Goal: Task Accomplishment & Management: Manage account settings

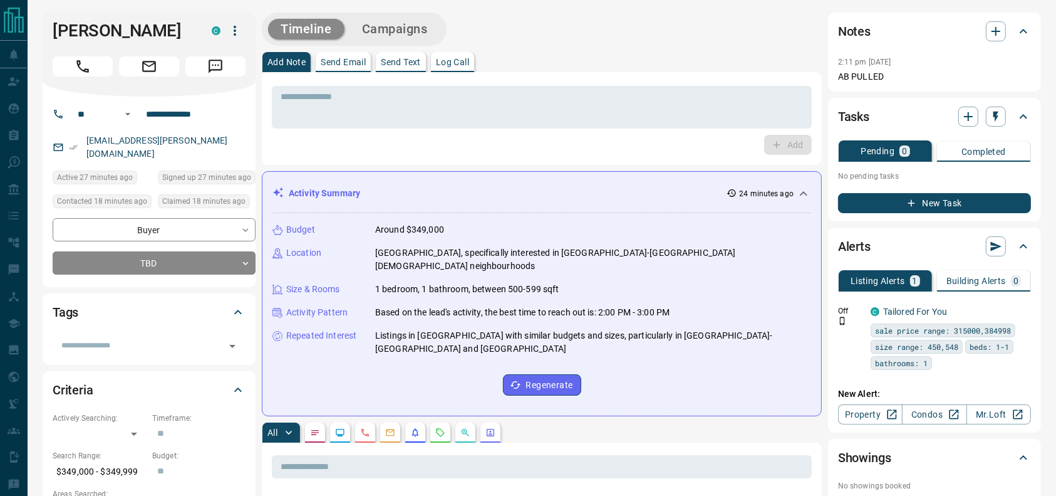
click at [633, 37] on div "Timeline Campaigns" at bounding box center [542, 29] width 560 height 33
click at [75, 58] on icon "Call" at bounding box center [83, 66] width 16 height 16
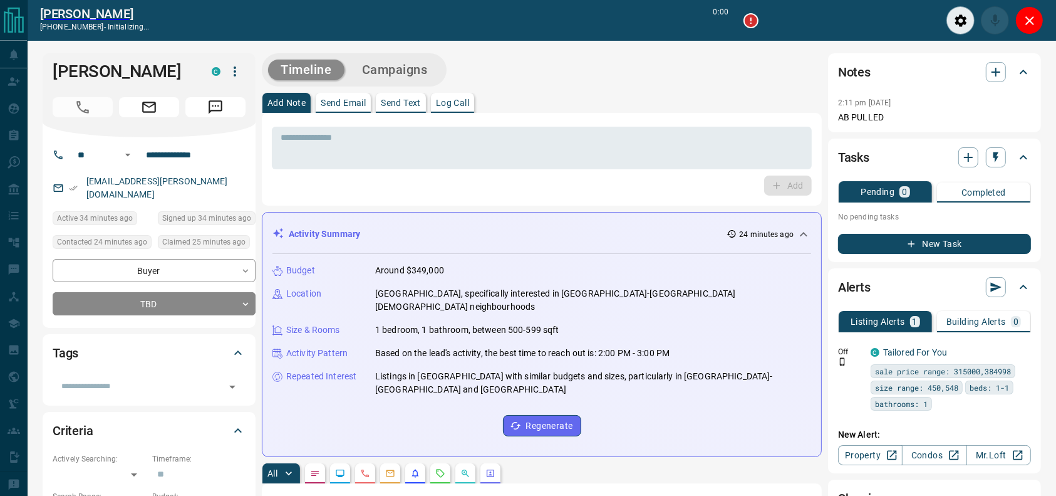
click at [167, 311] on div "**********" at bounding box center [149, 232] width 213 height 190
click at [165, 303] on div "**********" at bounding box center [149, 232] width 213 height 190
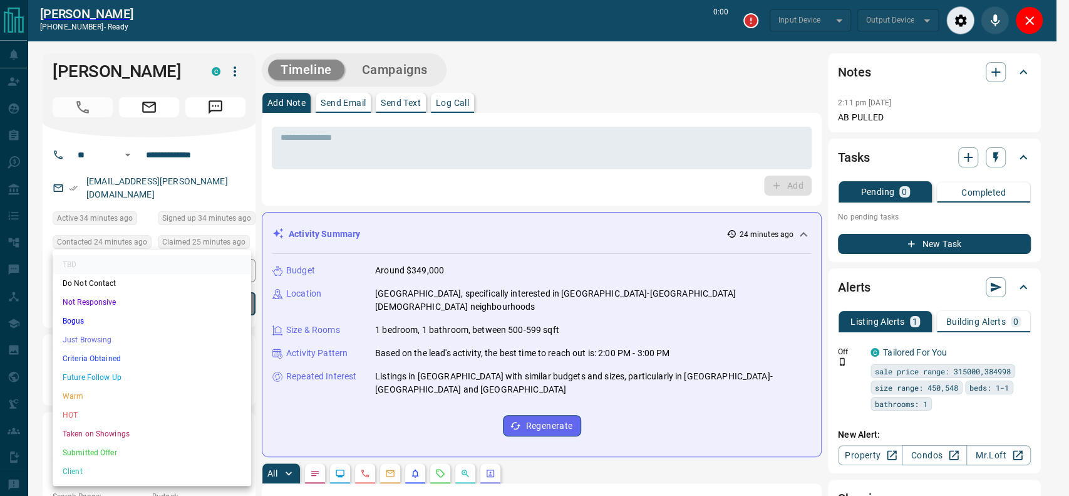
type input "*******"
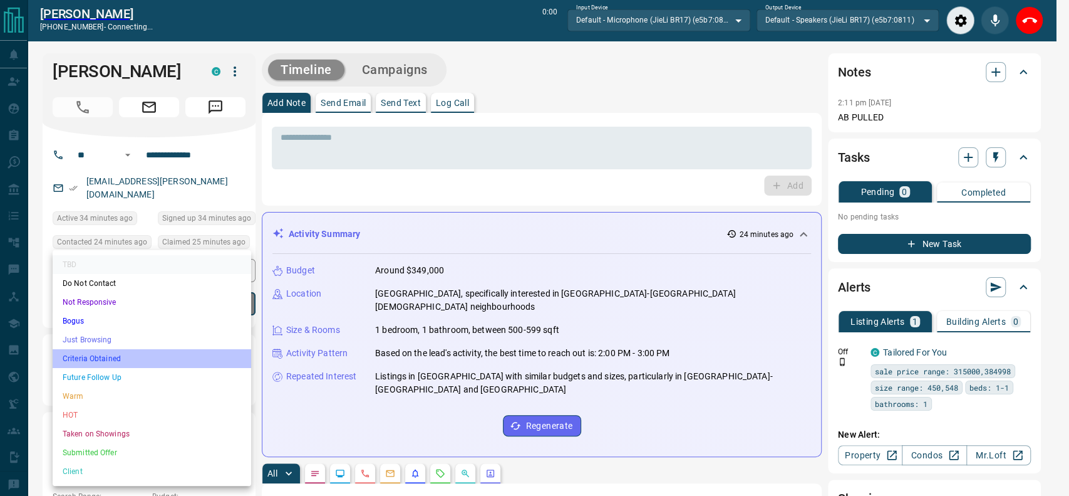
click at [144, 353] on li "Criteria Obtained" at bounding box center [152, 358] width 199 height 19
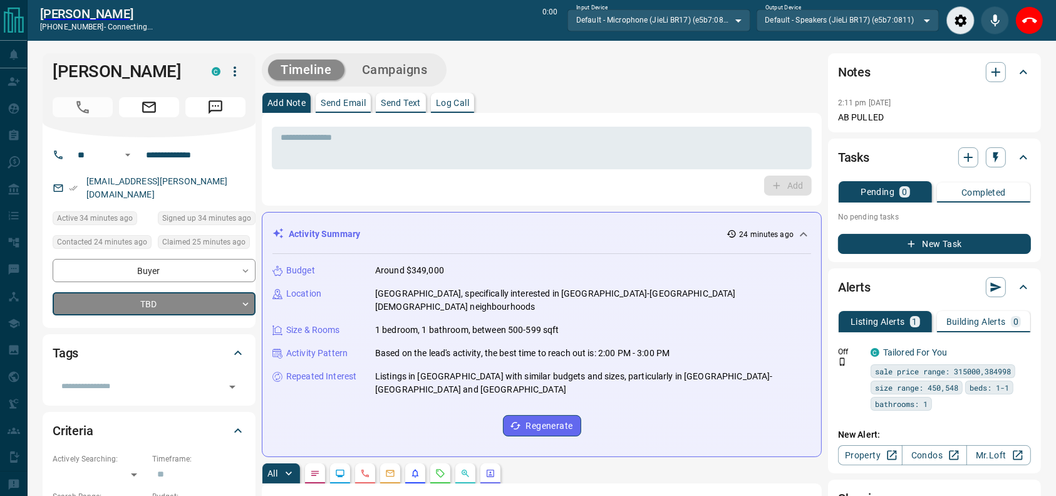
click at [620, 163] on textarea at bounding box center [542, 148] width 522 height 32
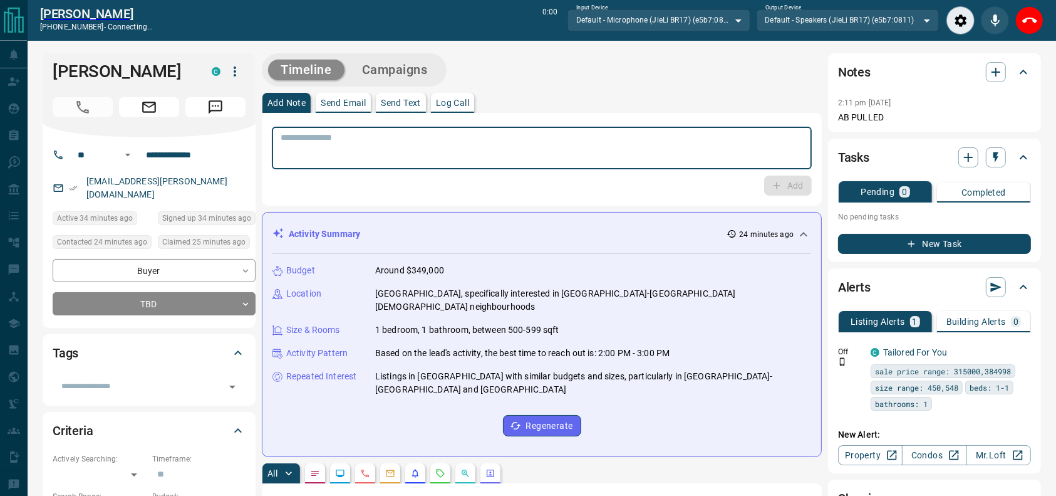
click at [620, 163] on textarea at bounding box center [542, 148] width 522 height 32
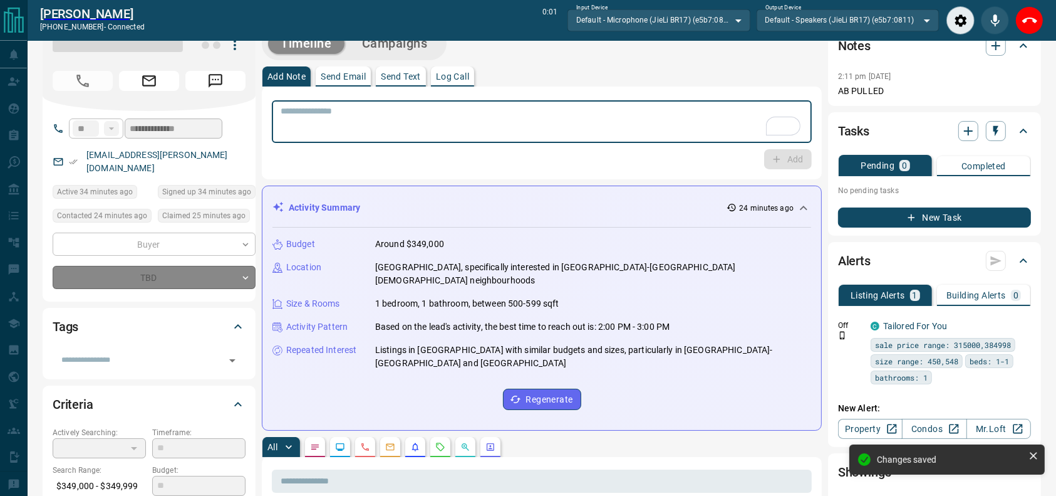
type input "*"
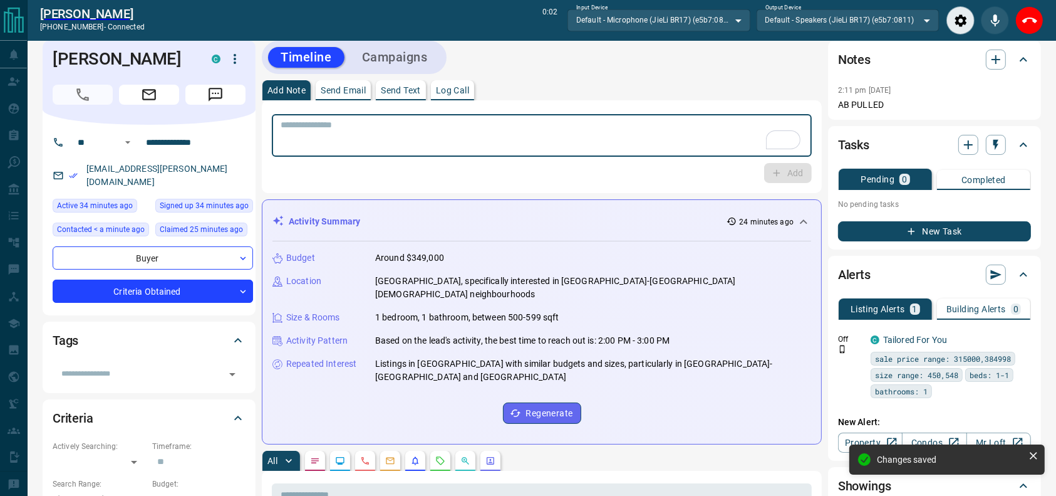
scroll to position [11, 0]
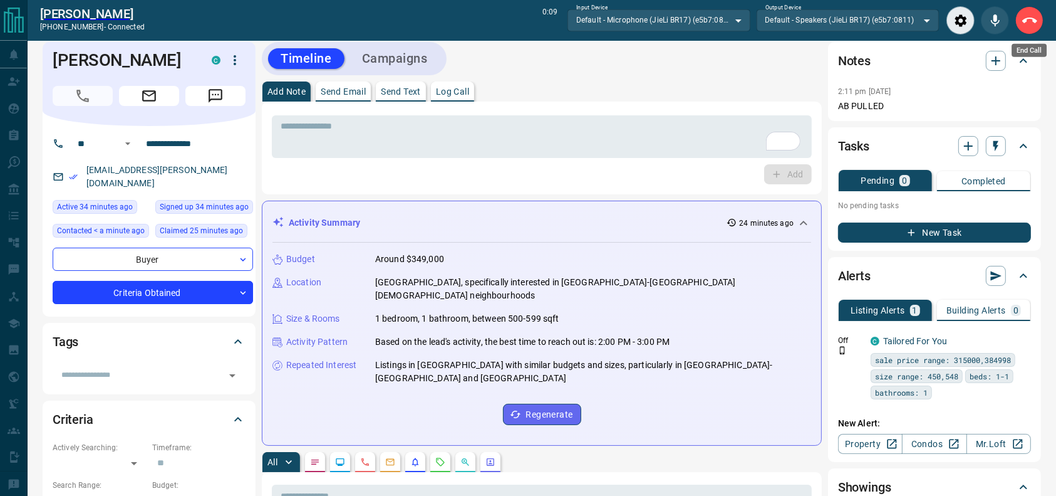
click at [1024, 23] on icon "End Call" at bounding box center [1029, 20] width 15 height 15
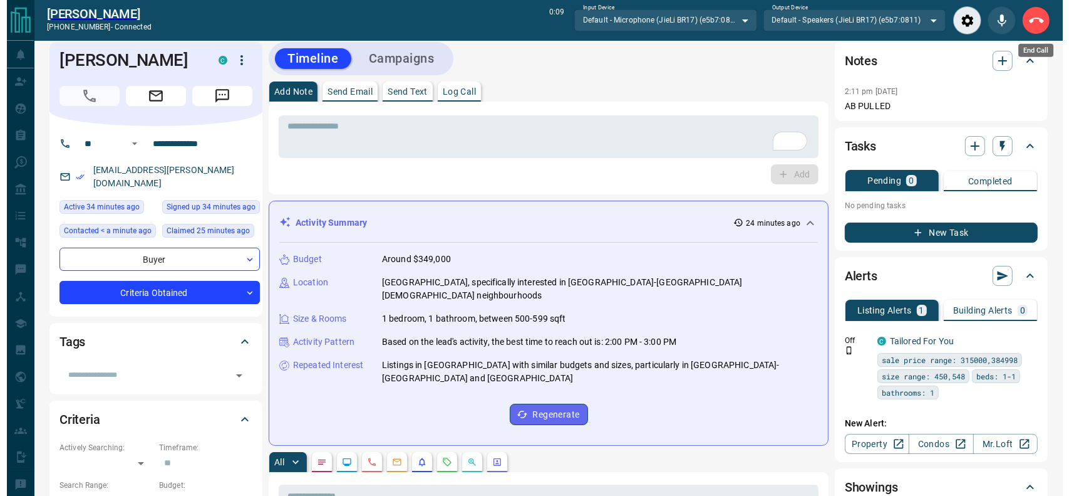
scroll to position [0, 0]
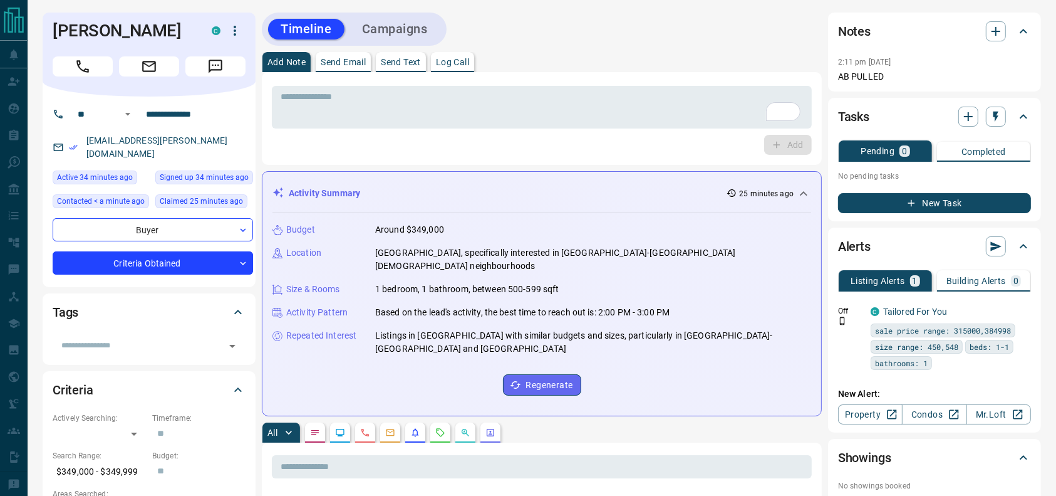
click at [611, 135] on div "Add" at bounding box center [542, 145] width 540 height 20
click at [599, 110] on textarea "To enrich screen reader interactions, please activate Accessibility in Grammarl…" at bounding box center [542, 107] width 522 height 32
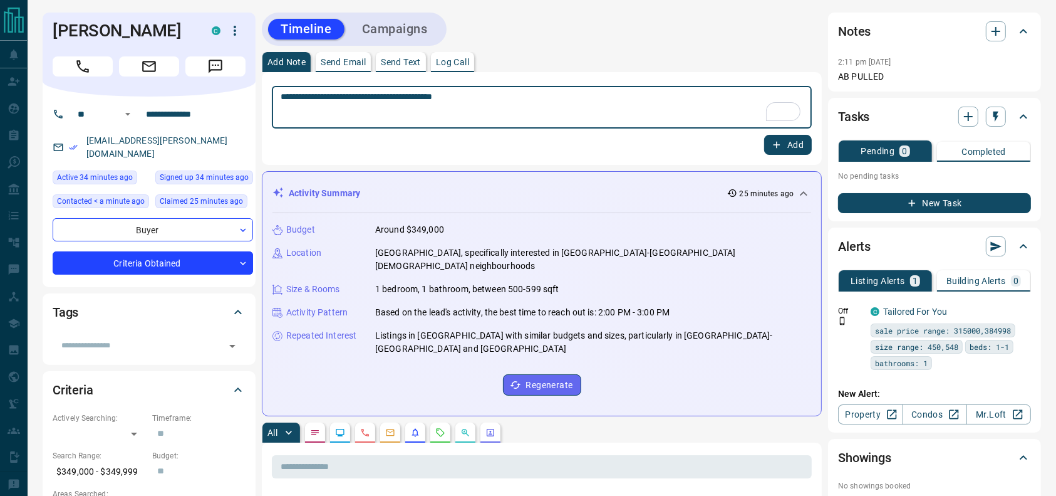
type textarea "**********"
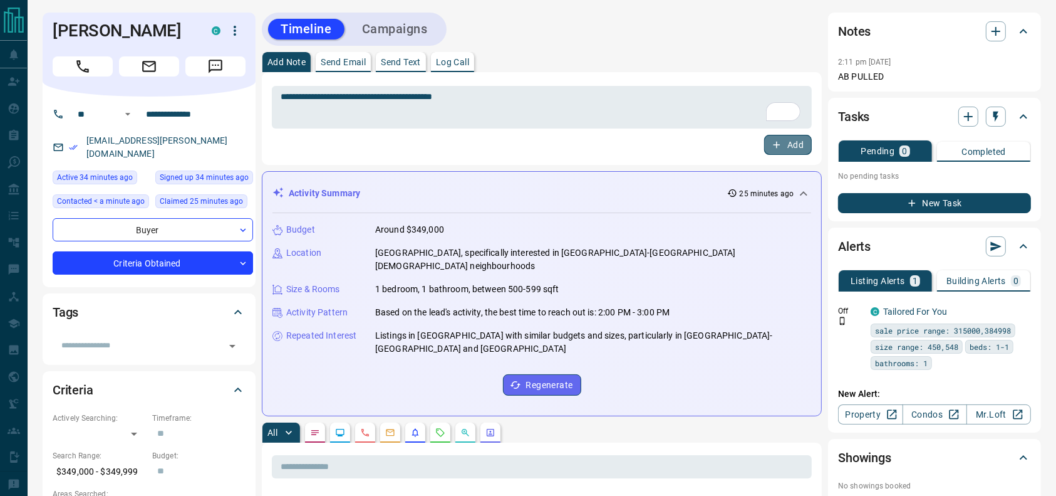
click at [771, 147] on button "Add" at bounding box center [788, 145] width 48 height 20
drag, startPoint x: 438, startPoint y: 29, endPoint x: 429, endPoint y: 29, distance: 8.8
click at [430, 29] on button "Campaigns" at bounding box center [395, 29] width 91 height 21
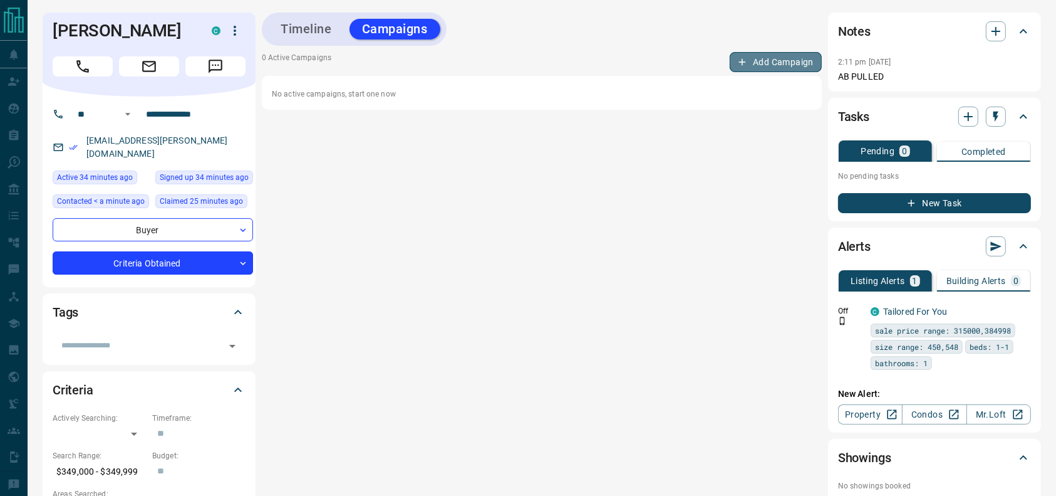
click at [771, 63] on button "Add Campaign" at bounding box center [776, 62] width 92 height 20
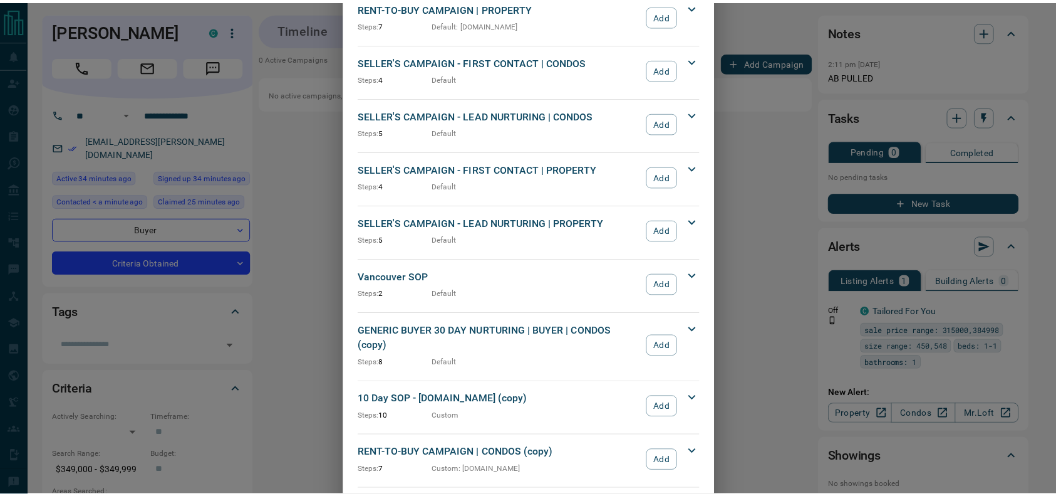
scroll to position [1349, 0]
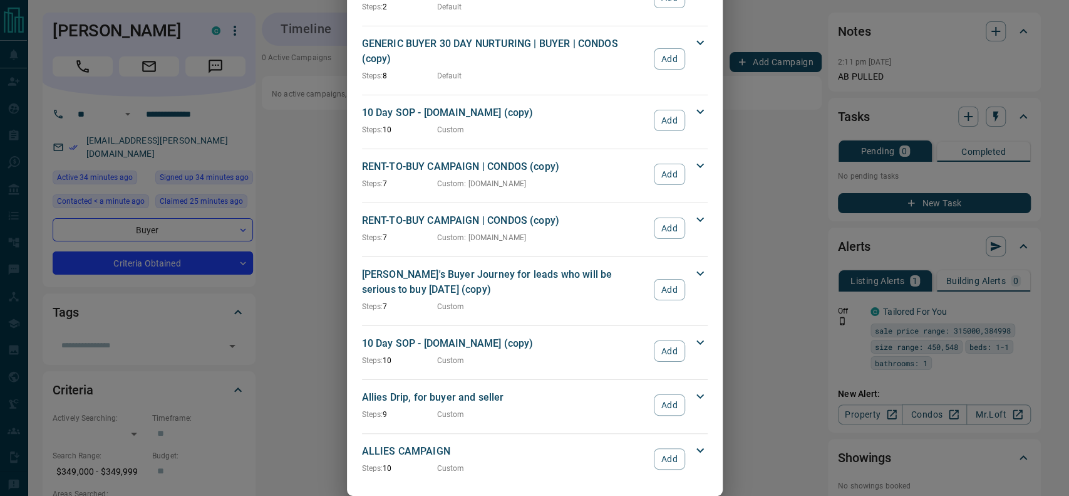
click at [667, 448] on button "Add" at bounding box center [669, 458] width 31 height 21
